Goal: Task Accomplishment & Management: Complete application form

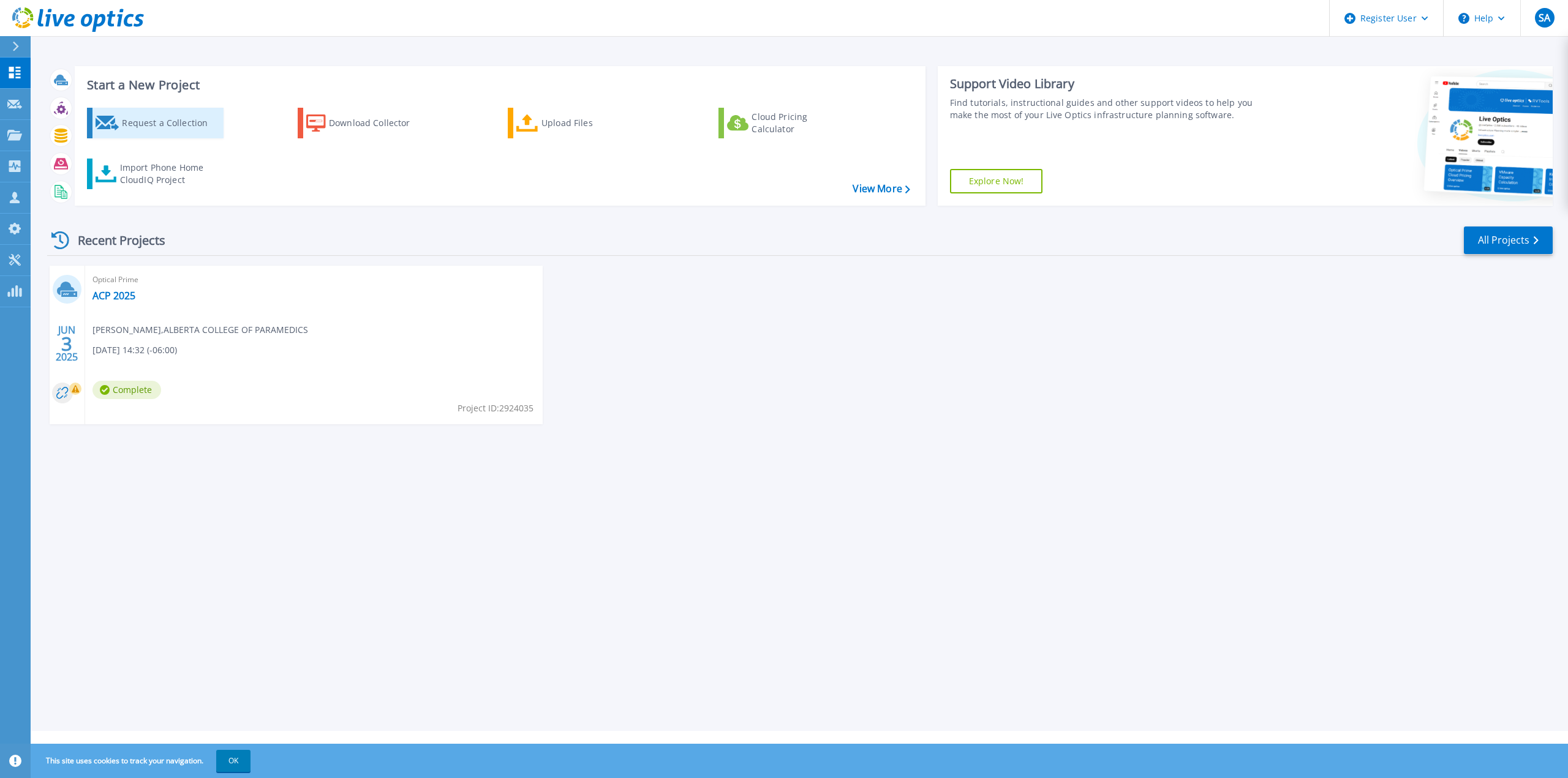
click at [186, 124] on div "Request a Collection" at bounding box center [171, 123] width 98 height 24
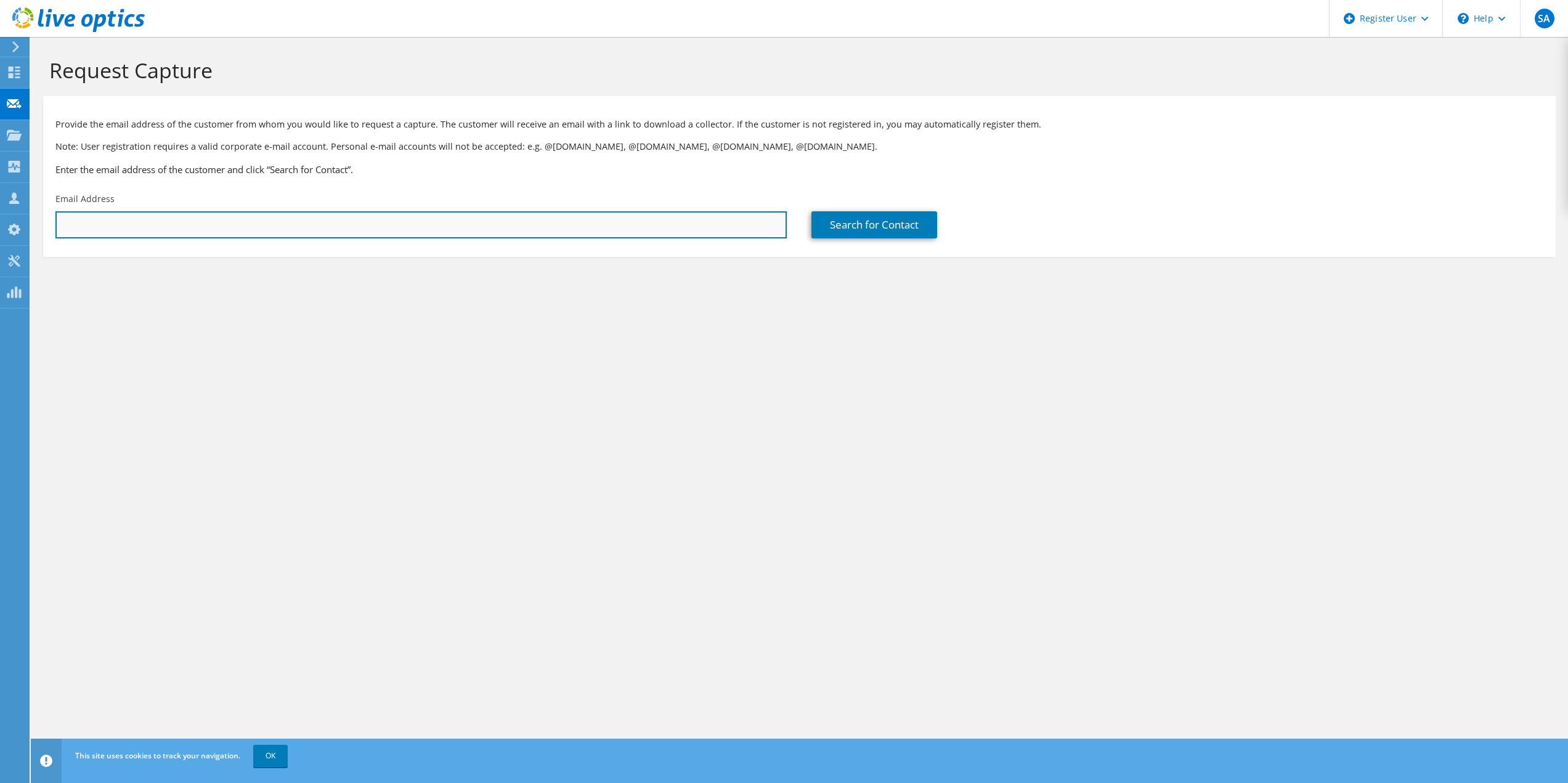
click at [247, 223] on input "text" at bounding box center [421, 225] width 731 height 27
paste input "paul@allmar.com"
type input "paul@allmar.com"
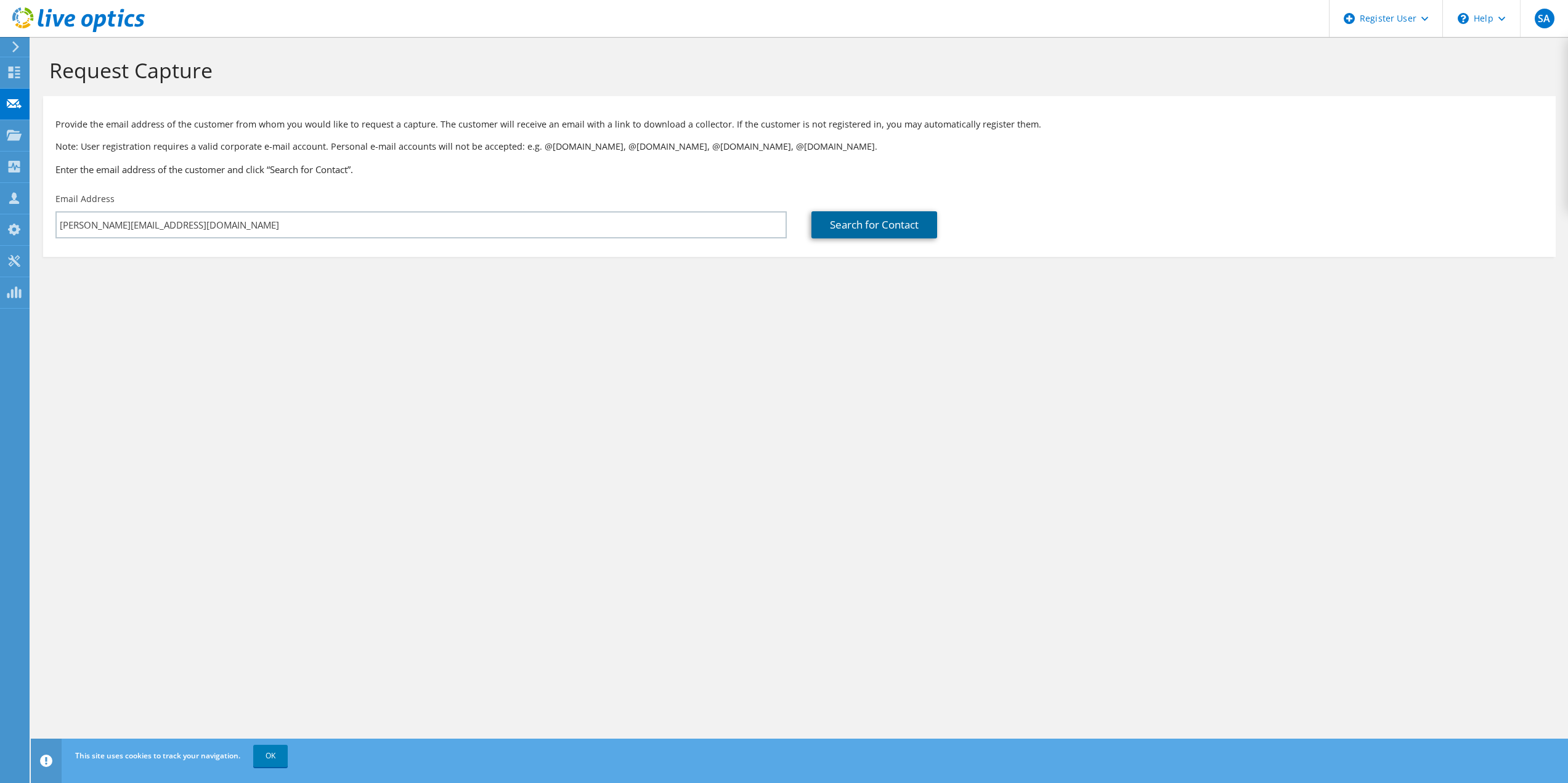
click at [888, 225] on link "Search for Contact" at bounding box center [874, 225] width 126 height 27
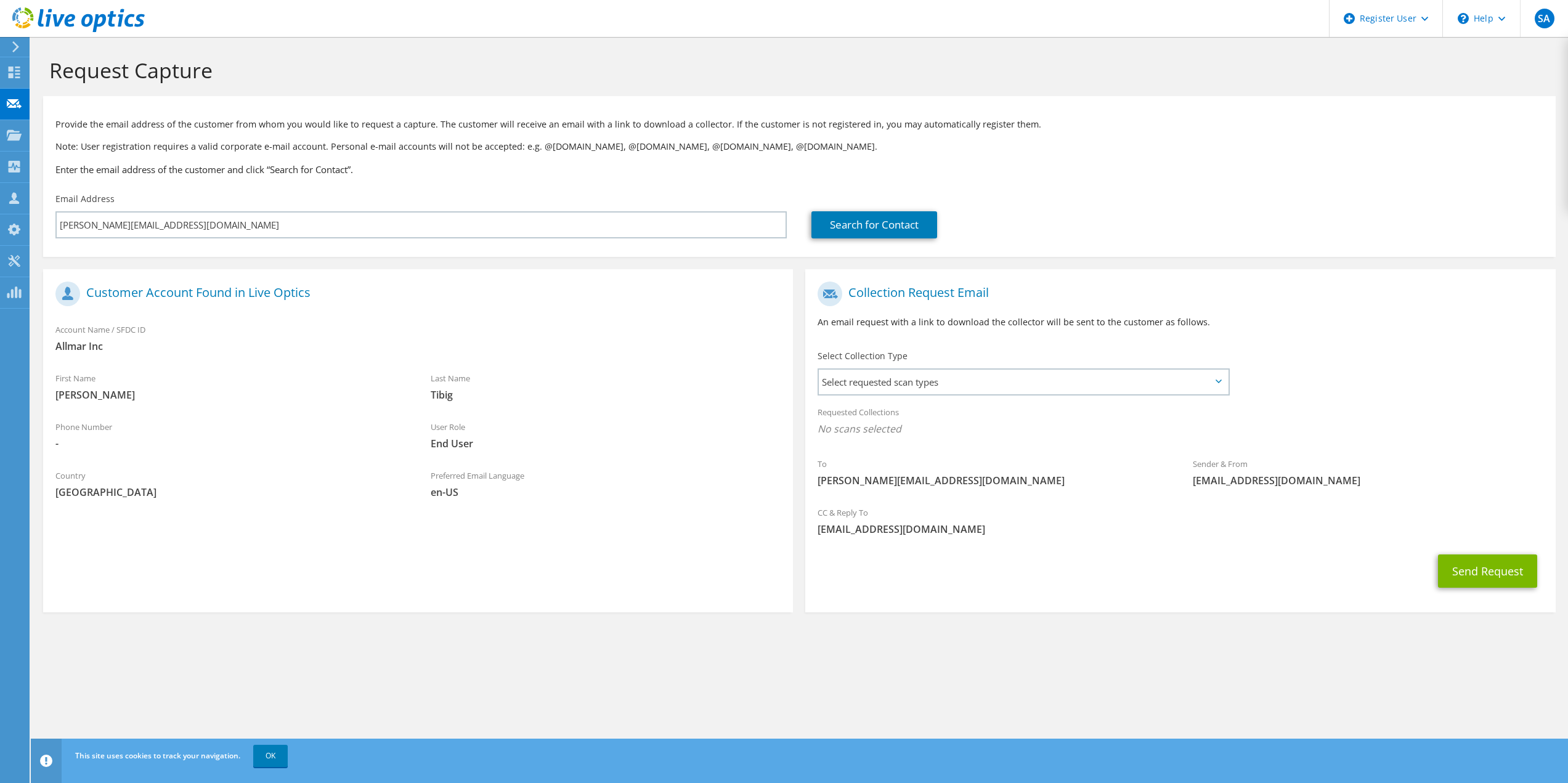
click at [1218, 382] on icon at bounding box center [1218, 381] width 6 height 3
click at [1216, 382] on icon at bounding box center [1218, 381] width 6 height 3
click at [867, 380] on span "Select requested scan types" at bounding box center [1023, 382] width 409 height 24
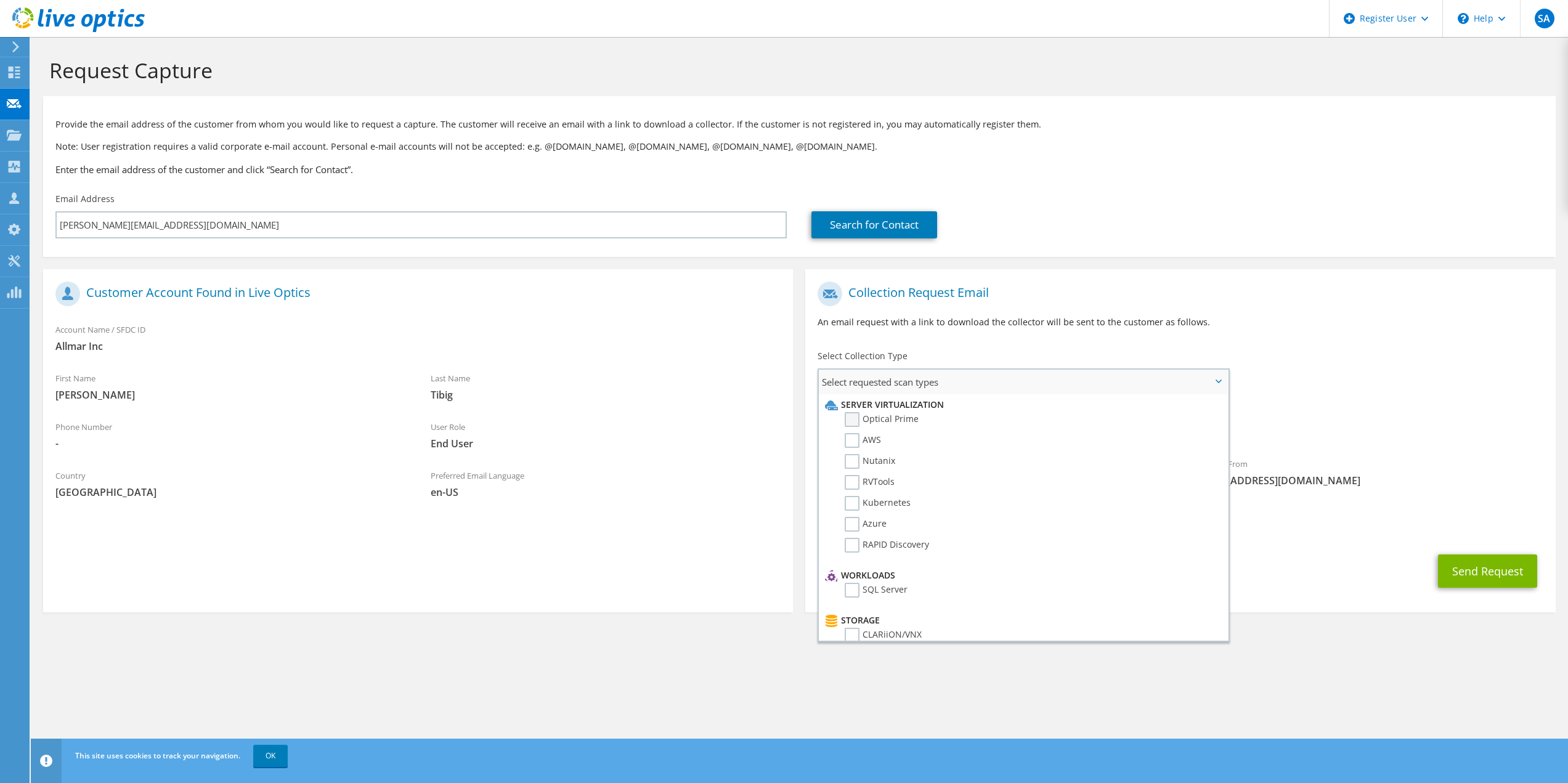
click at [858, 418] on label "Optical Prime" at bounding box center [881, 420] width 74 height 15
click at [0, 0] on input "Optical Prime" at bounding box center [0, 0] width 0 height 0
click at [1276, 374] on div "To paul@allmar.com Sender & From liveoptics@liveoptics.com" at bounding box center [1180, 389] width 750 height 228
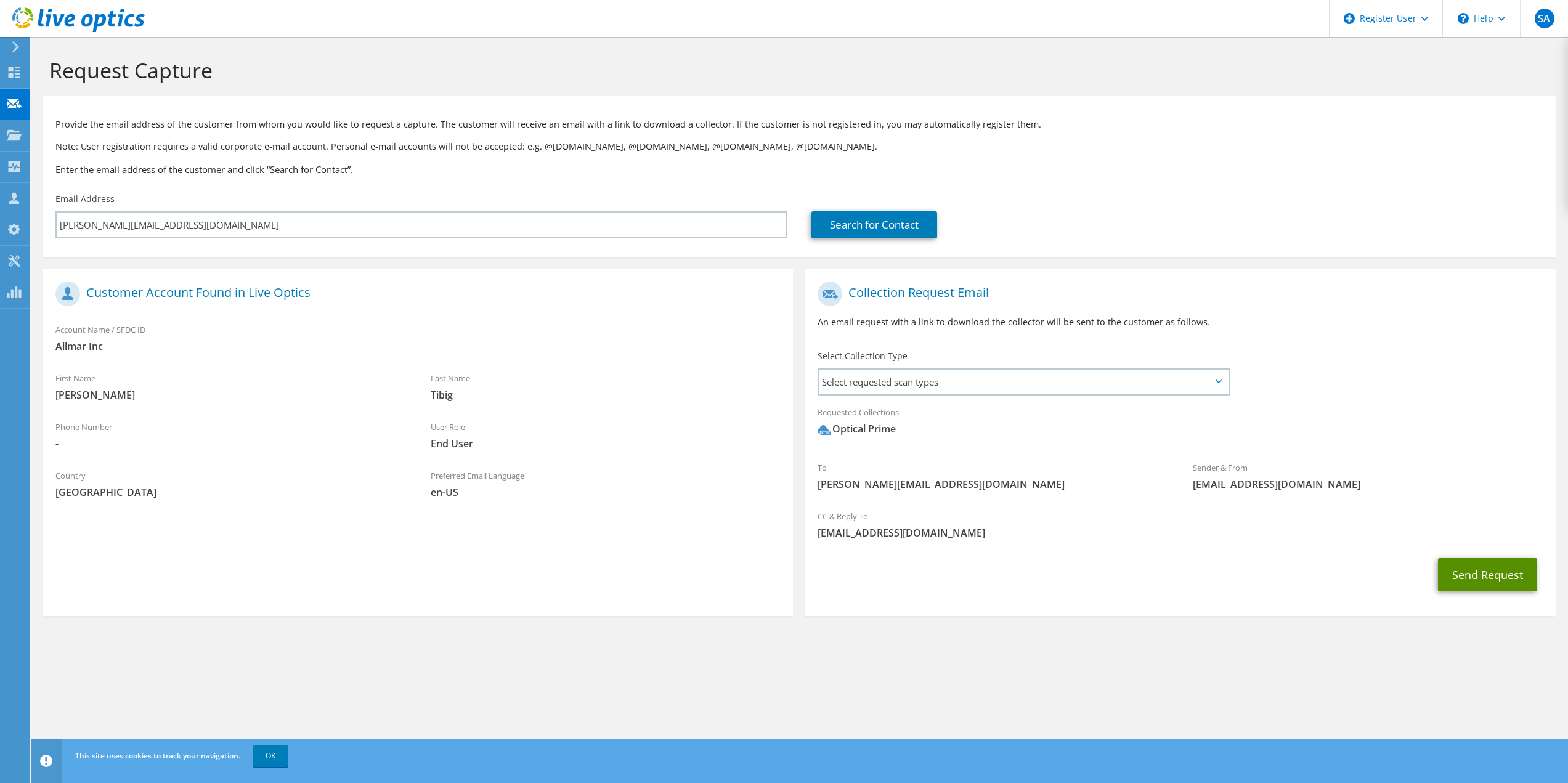
click at [1496, 580] on button "Send Request" at bounding box center [1488, 575] width 99 height 33
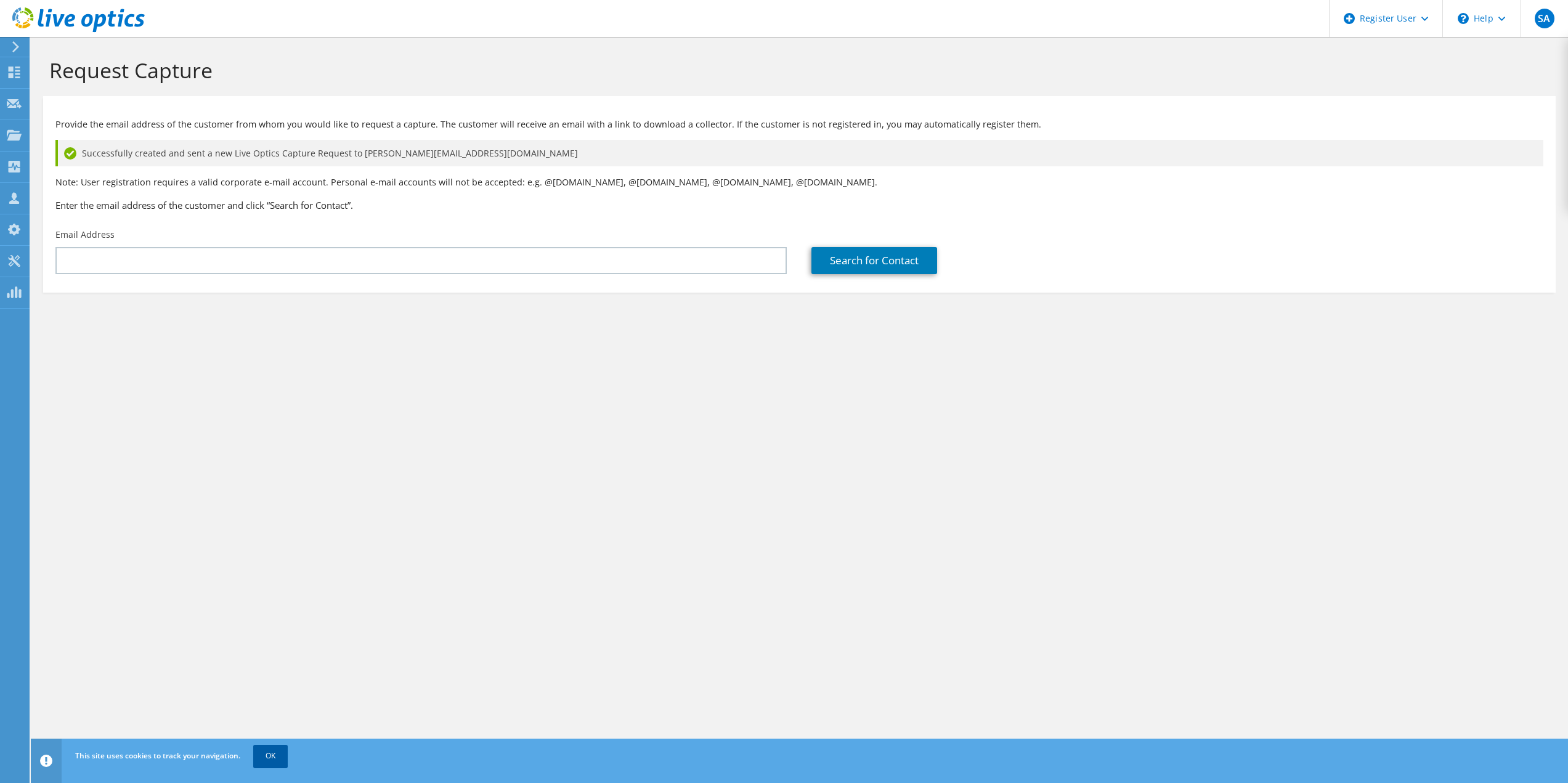
click at [273, 759] on link "OK" at bounding box center [270, 756] width 34 height 22
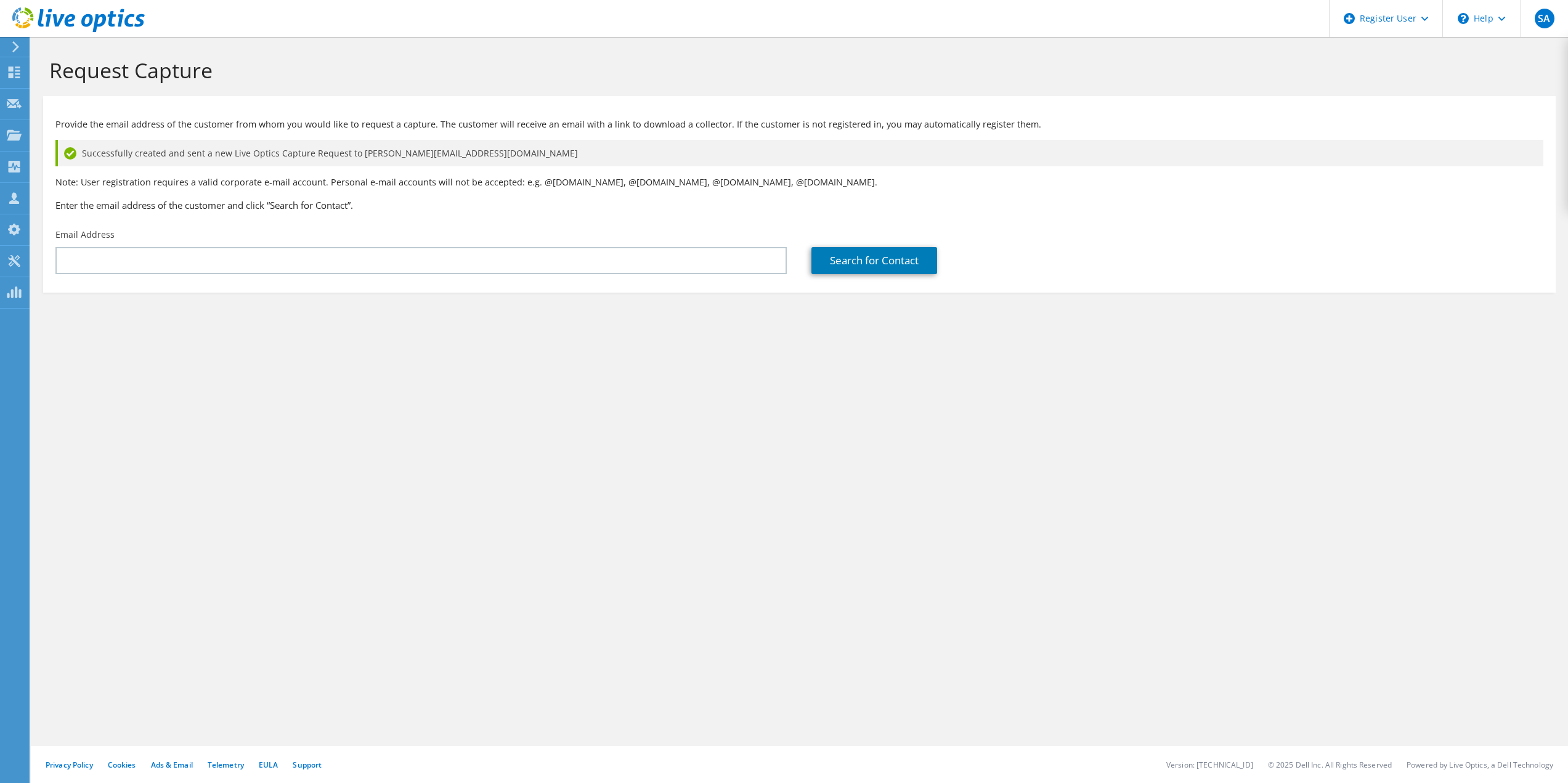
click at [17, 46] on use at bounding box center [16, 47] width 7 height 11
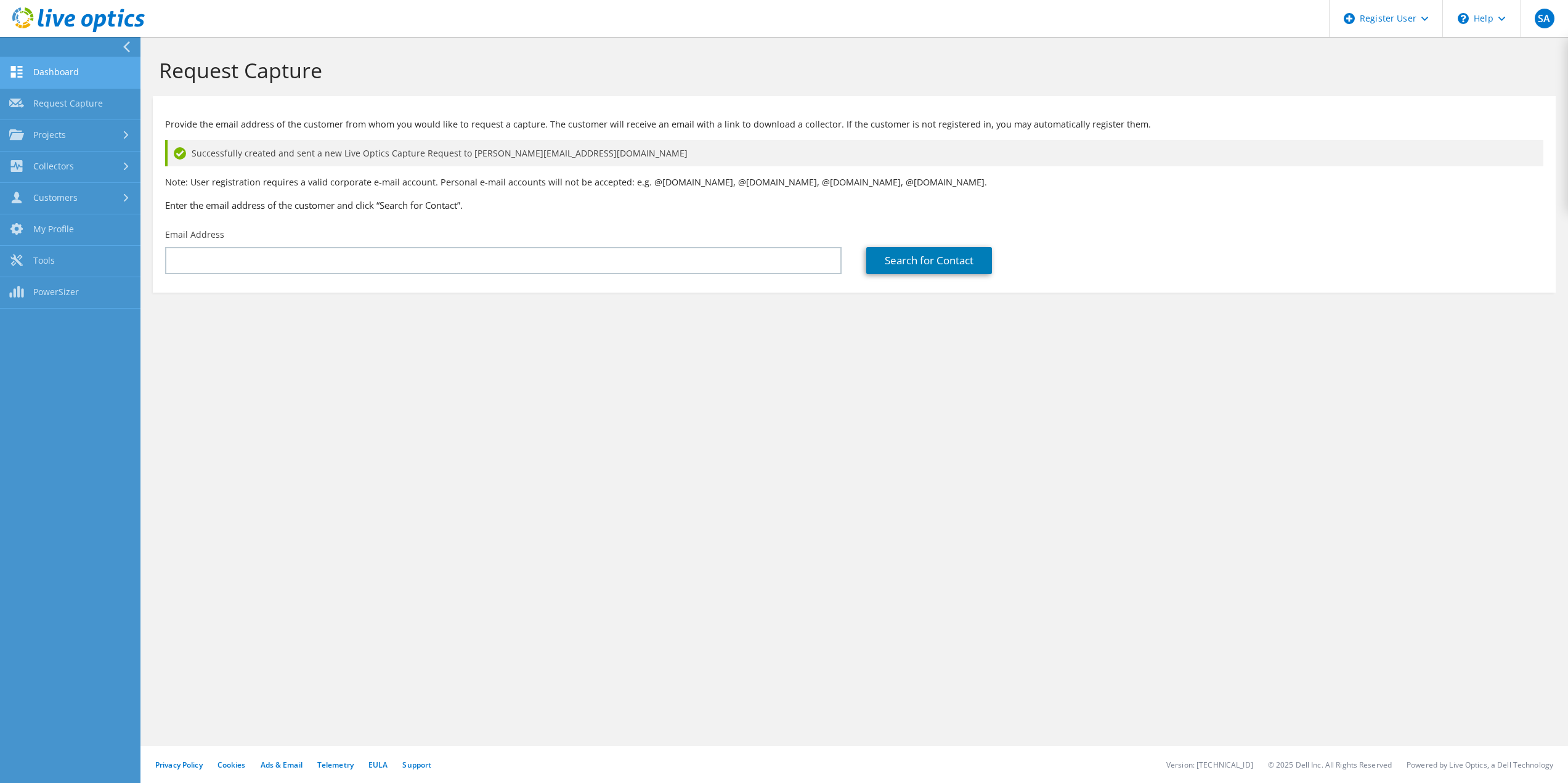
click at [54, 71] on link "Dashboard" at bounding box center [70, 73] width 141 height 31
